Goal: Task Accomplishment & Management: Complete application form

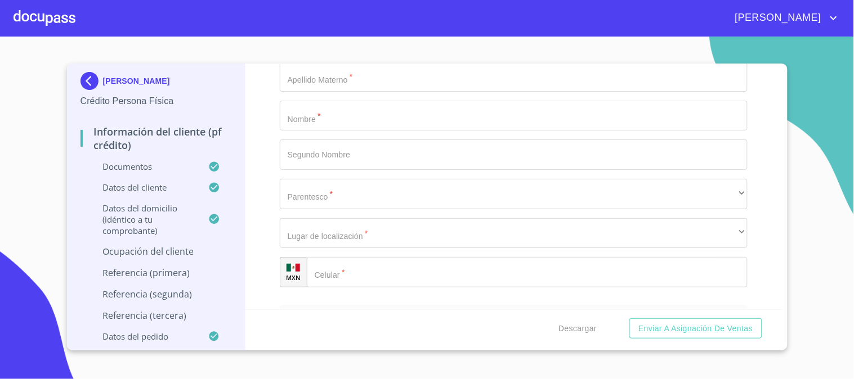
scroll to position [4922, 0]
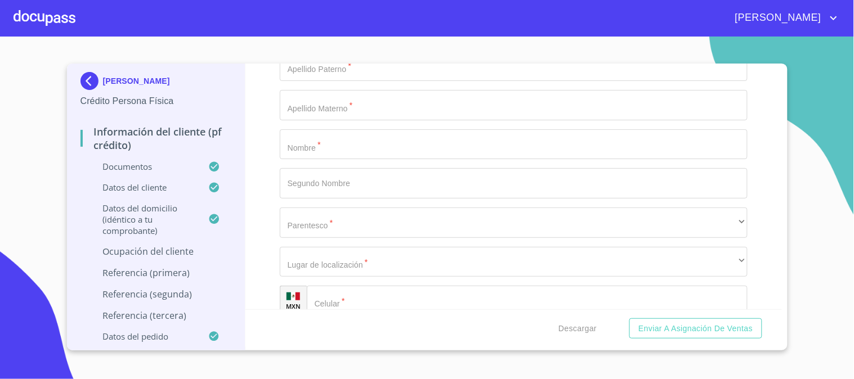
type input "[PERSON_NAME]"
type input "ADMINISTRADOR"
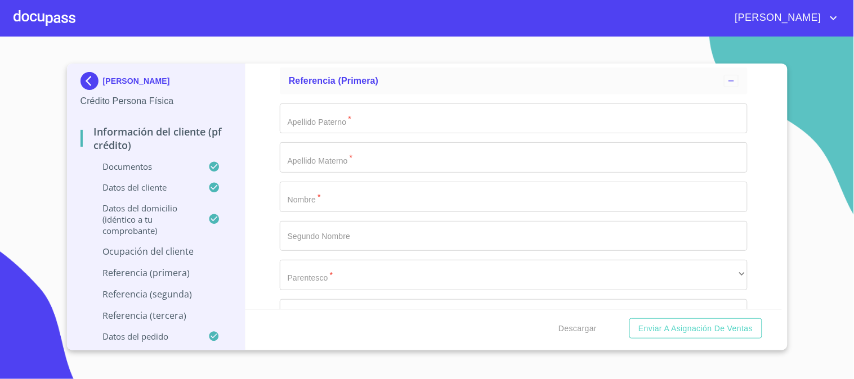
scroll to position [4546, 0]
drag, startPoint x: 381, startPoint y: 223, endPoint x: 285, endPoint y: 217, distance: 95.9
drag, startPoint x: 404, startPoint y: 224, endPoint x: 330, endPoint y: 221, distance: 73.8
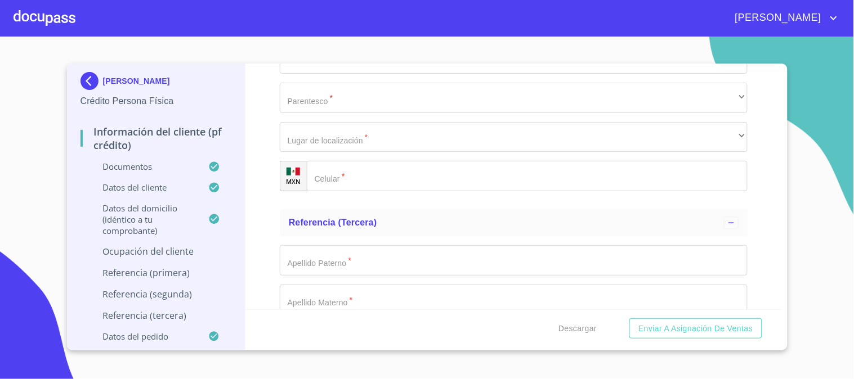
paste input "[PHONE_NUMBER]"
type input "[PHONE_NUMBER]"
click at [254, 162] on div "Información del cliente (PF crédito) Documentos Documento de identificación.   …" at bounding box center [513, 187] width 536 height 246
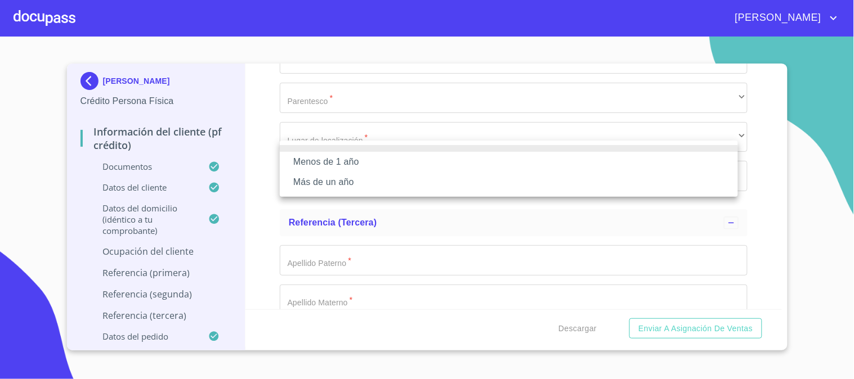
click at [306, 185] on li "Más de un año" at bounding box center [509, 182] width 458 height 20
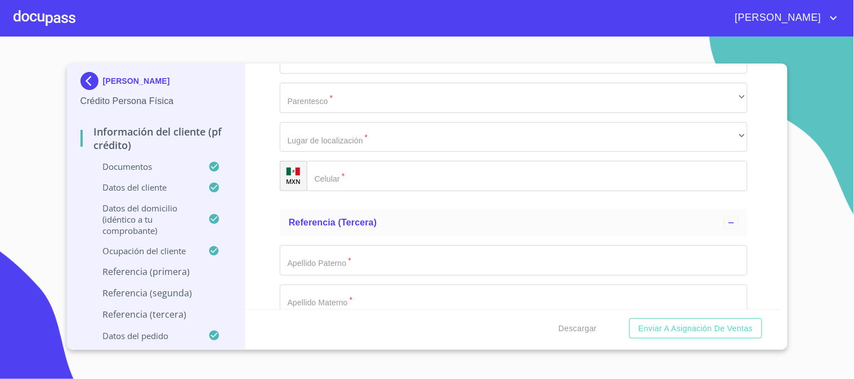
click at [266, 184] on div "Información del cliente (PF crédito) Documentos Documento de identificación.   …" at bounding box center [513, 187] width 536 height 246
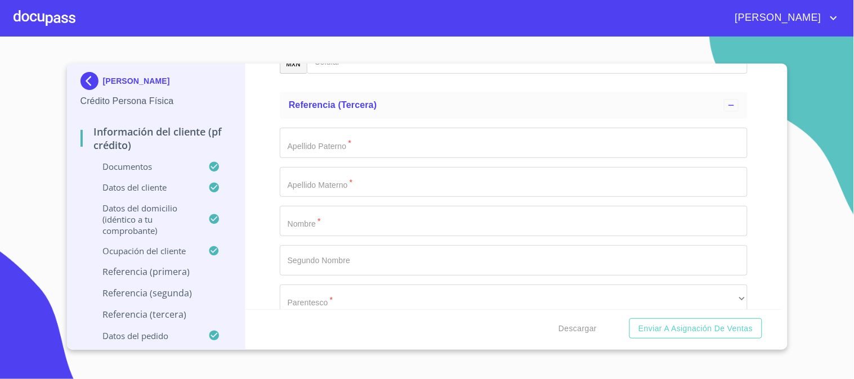
scroll to position [5172, 0]
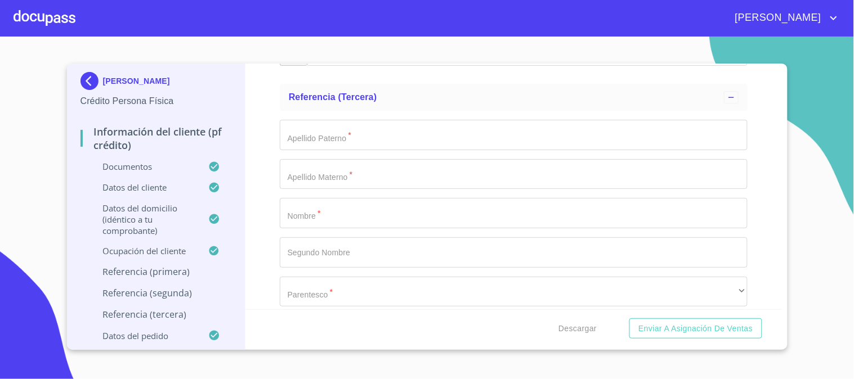
drag, startPoint x: 338, startPoint y: 100, endPoint x: 347, endPoint y: 108, distance: 12.0
type input "VALLEJO"
type input "[PERSON_NAME]"
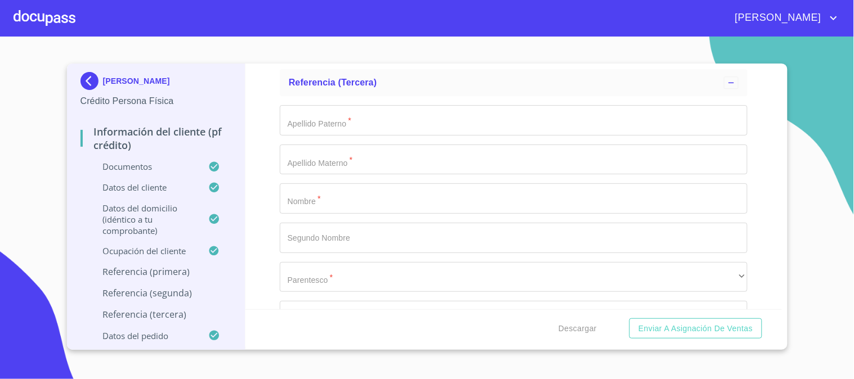
scroll to position [5334, 0]
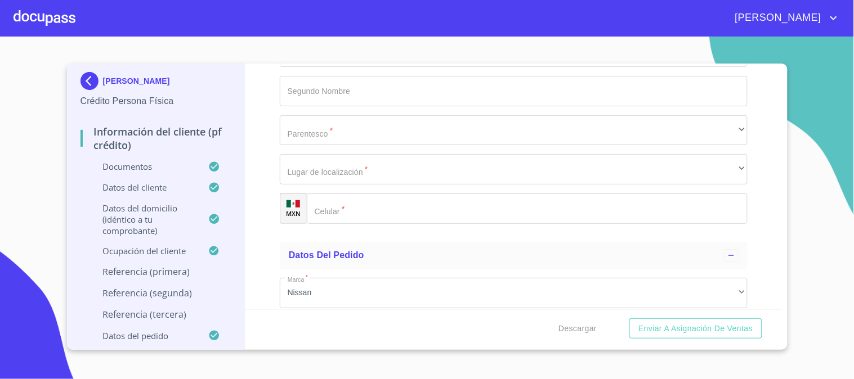
type input "[PHONE_NUMBER]"
click at [268, 178] on div "Información del cliente (PF crédito) Documentos Documento de identificación.   …" at bounding box center [513, 187] width 536 height 246
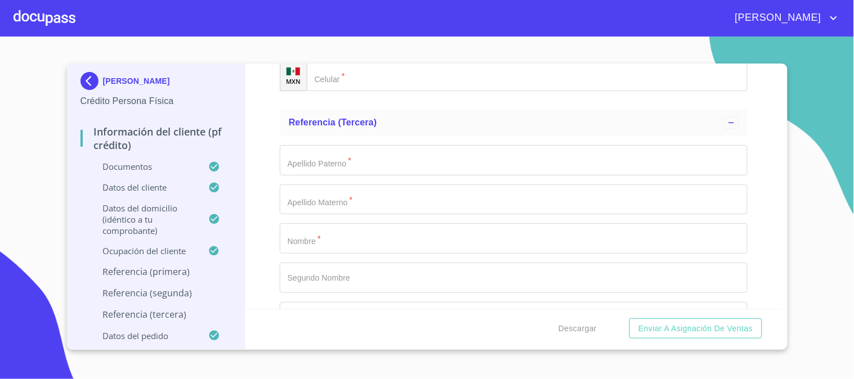
scroll to position [5146, 0]
type input "[PERSON_NAME]"
click at [267, 231] on div "Información del cliente (PF crédito) Documentos Documento de identificación.   …" at bounding box center [513, 187] width 536 height 246
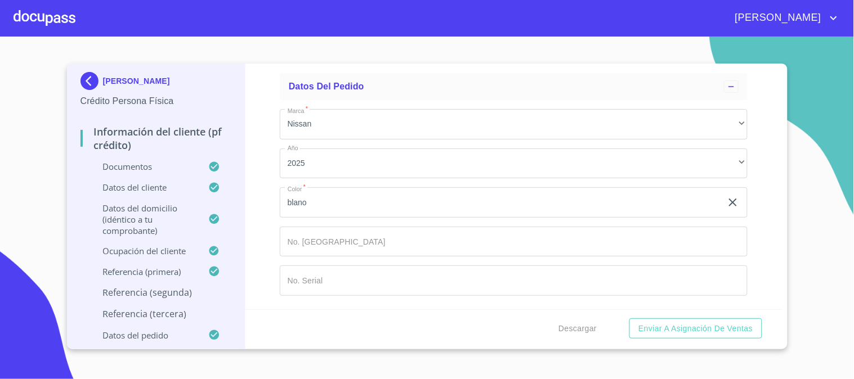
scroll to position [5709, 0]
type input "VALLEJO"
type input "[PERSON_NAME]"
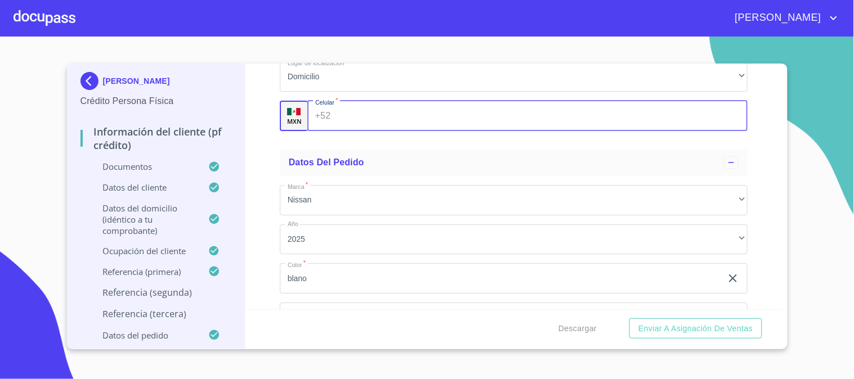
scroll to position [5427, 0]
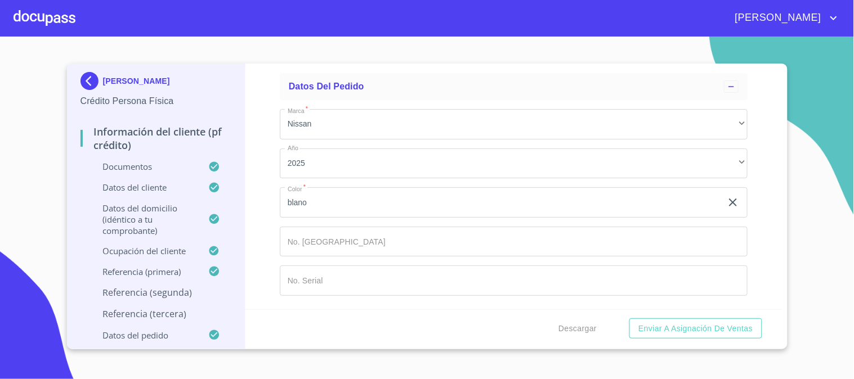
scroll to position [5927, 0]
click at [349, 55] on input "Documento de identificación.   *" at bounding box center [540, 40] width 413 height 30
type input "[PHONE_NUMBER]"
click at [259, 263] on div "Información del cliente (PF crédito) Documentos Documento de identificación.   …" at bounding box center [513, 187] width 536 height 246
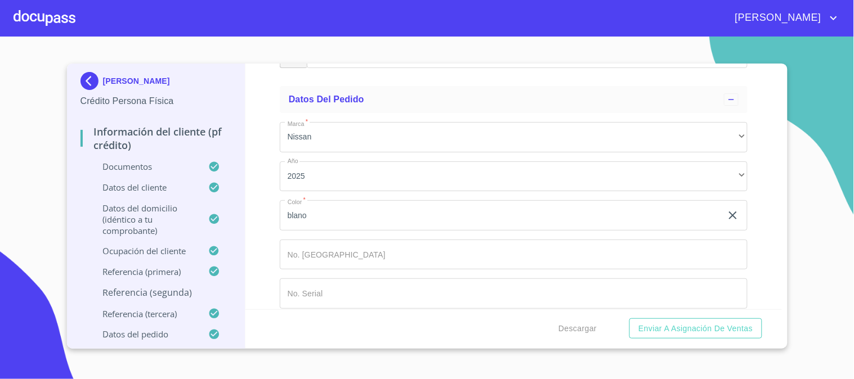
type input "[PERSON_NAME]"
type input "ASCENSIO"
type input "[PERSON_NAME]"
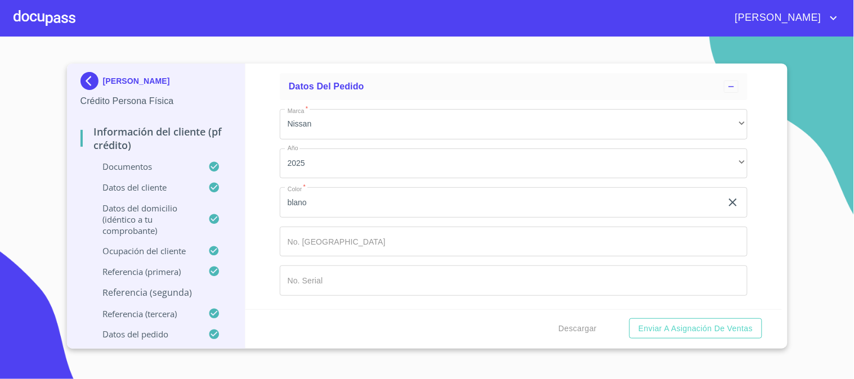
scroll to position [5653, 0]
type input "[PHONE_NUMBER]"
click at [255, 186] on div "Información del cliente (PF crédito) Documentos Documento de identificación.   …" at bounding box center [513, 187] width 536 height 246
click at [582, 326] on span "Descargar" at bounding box center [577, 329] width 38 height 14
click at [660, 320] on button "Enviar a Asignación de Ventas" at bounding box center [695, 329] width 132 height 21
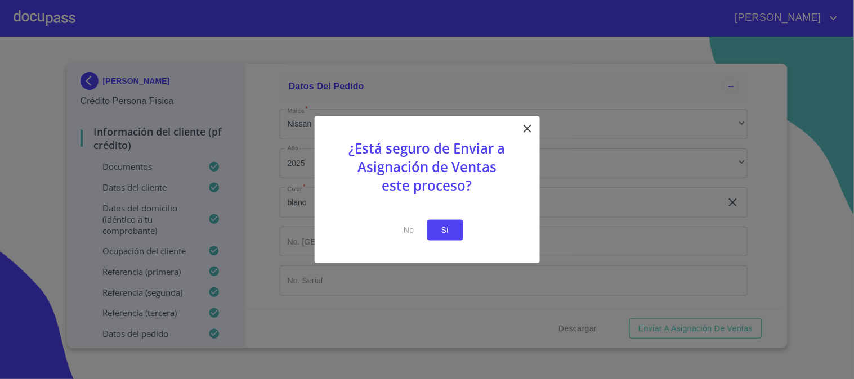
click at [440, 226] on span "Si" at bounding box center [445, 230] width 18 height 14
click at [443, 224] on span "Si" at bounding box center [445, 230] width 18 height 14
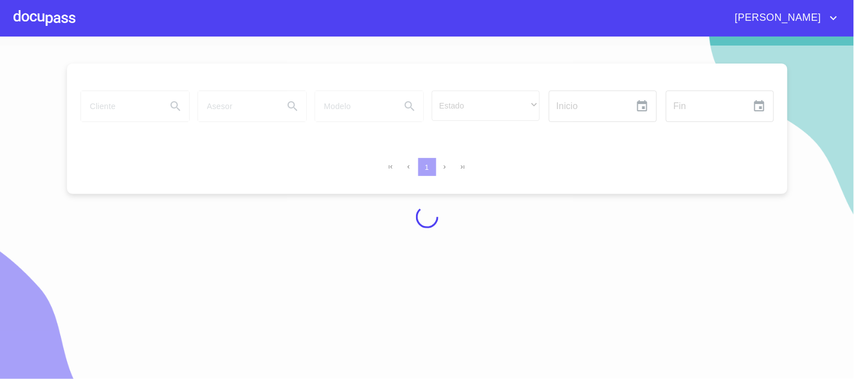
click at [128, 160] on div at bounding box center [427, 217] width 854 height 343
